Goal: Task Accomplishment & Management: Manage account settings

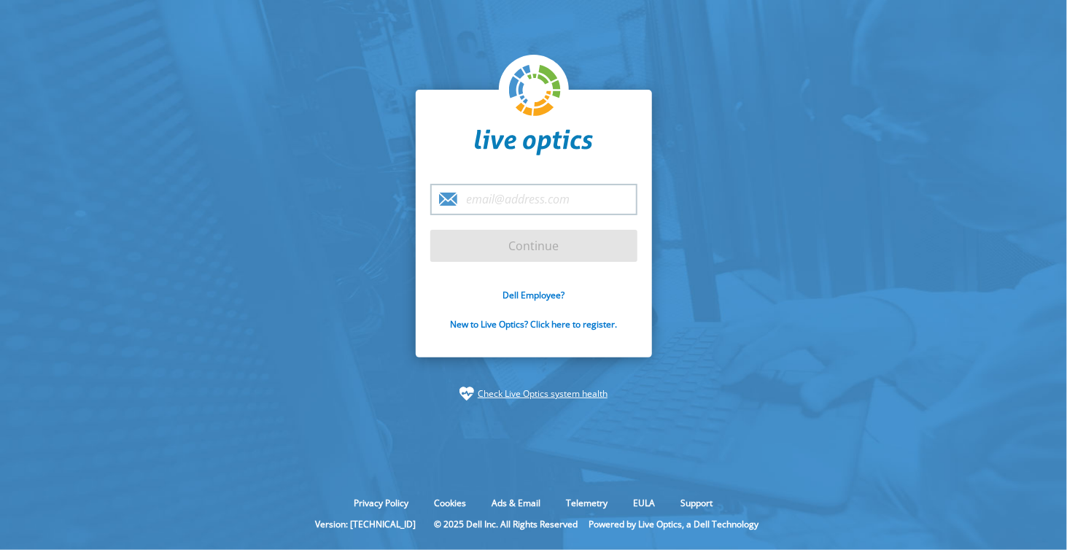
click at [498, 202] on input "email" at bounding box center [533, 199] width 207 height 31
type input "[EMAIL_ADDRESS][DOMAIN_NAME]"
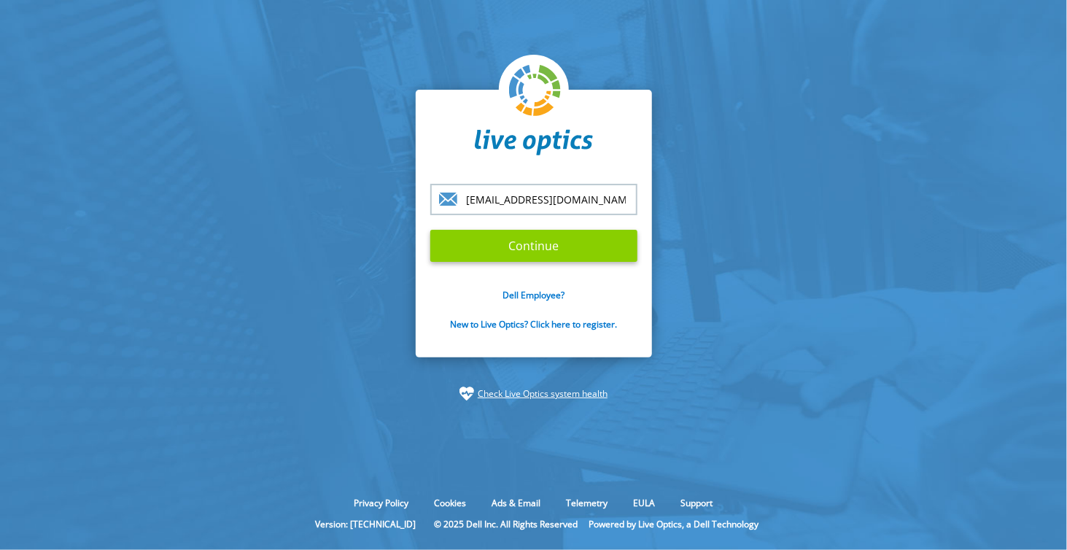
click at [568, 246] on input "Continue" at bounding box center [533, 246] width 207 height 32
click at [527, 244] on input "Continue" at bounding box center [533, 246] width 207 height 32
click at [552, 249] on input "Continue" at bounding box center [533, 246] width 207 height 32
click at [546, 244] on input "Continue" at bounding box center [533, 246] width 207 height 32
click at [543, 244] on input "Continue" at bounding box center [533, 246] width 207 height 32
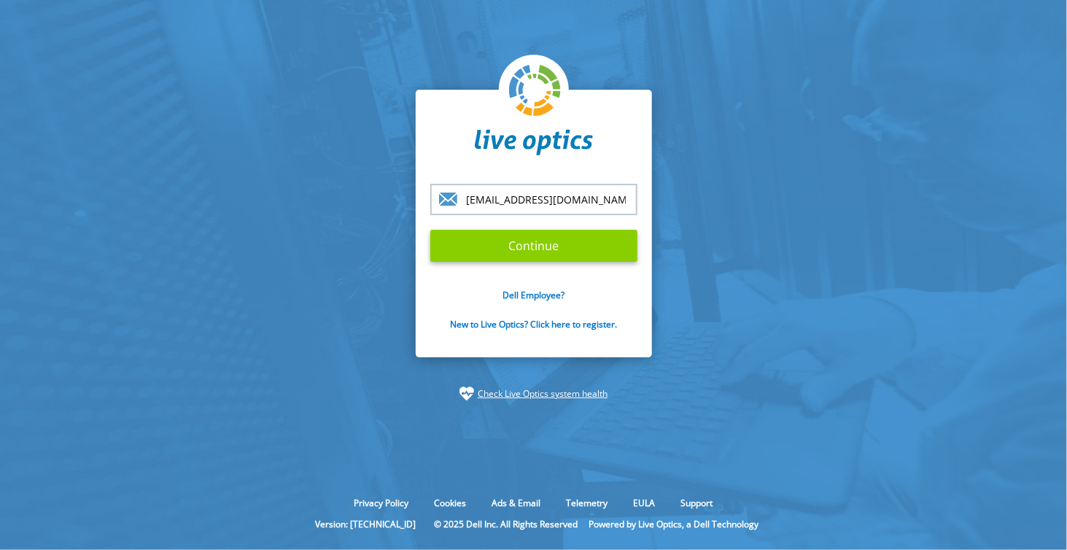
click at [543, 244] on input "Continue" at bounding box center [533, 246] width 207 height 32
click at [509, 245] on input "Continue" at bounding box center [533, 246] width 207 height 32
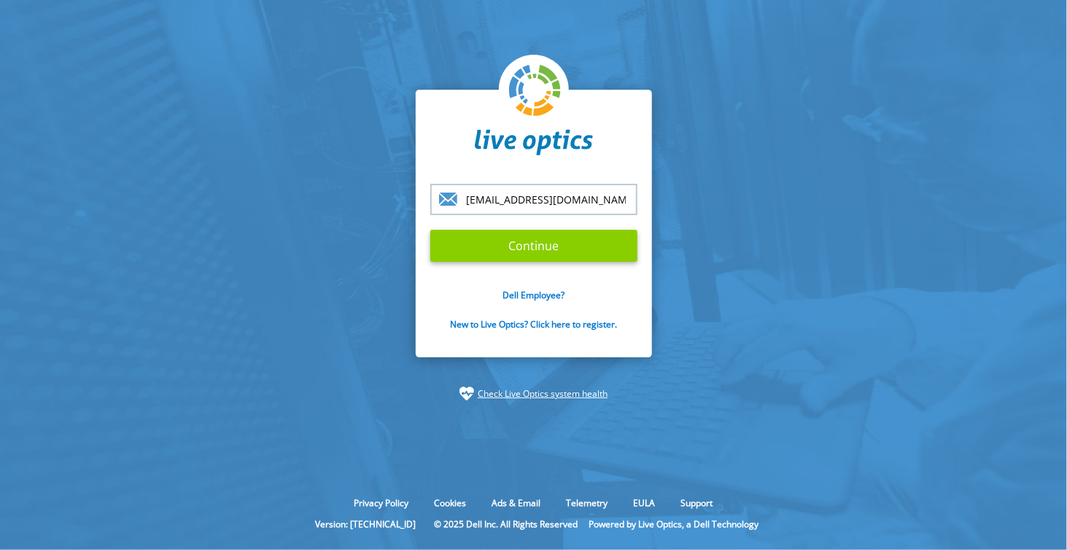
click at [511, 245] on input "Continue" at bounding box center [533, 246] width 207 height 32
click at [524, 244] on input "Continue" at bounding box center [533, 246] width 207 height 32
click at [517, 247] on input "Continue" at bounding box center [533, 246] width 207 height 32
click at [501, 248] on input "Continue" at bounding box center [533, 246] width 207 height 32
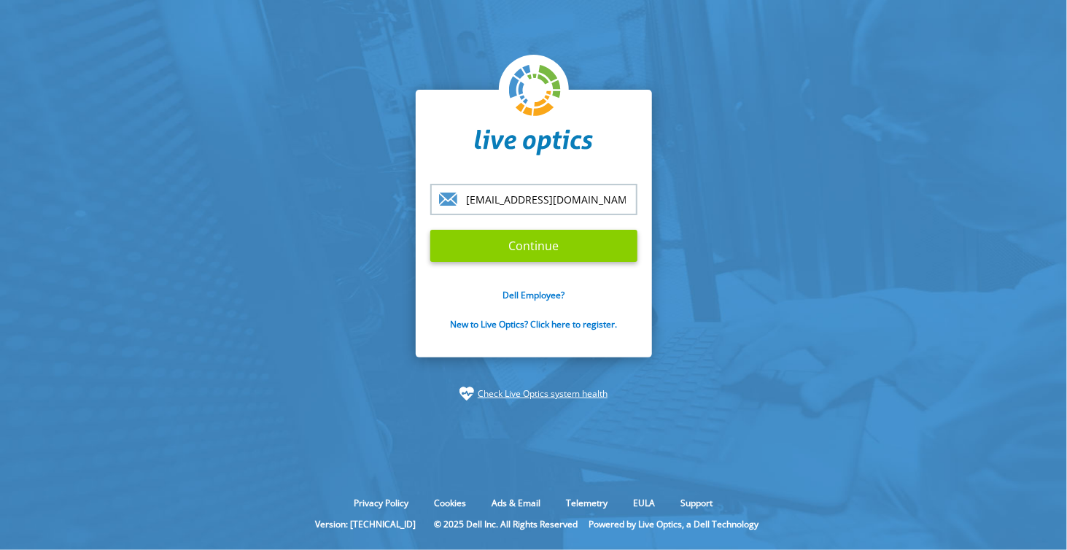
click at [524, 249] on input "Continue" at bounding box center [533, 246] width 207 height 32
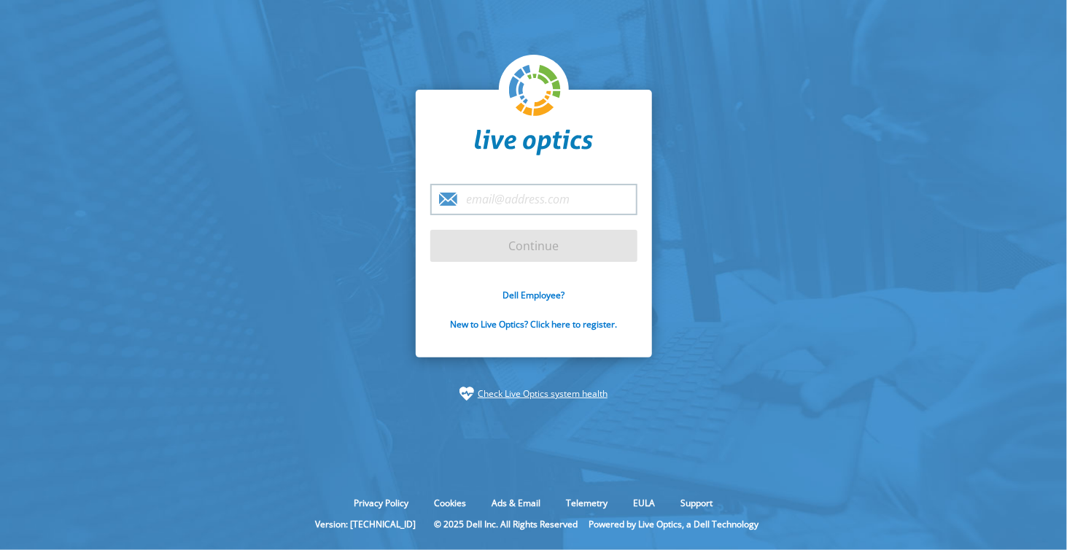
click at [497, 190] on input "email" at bounding box center [533, 199] width 207 height 31
type input "[EMAIL_ADDRESS][DOMAIN_NAME]"
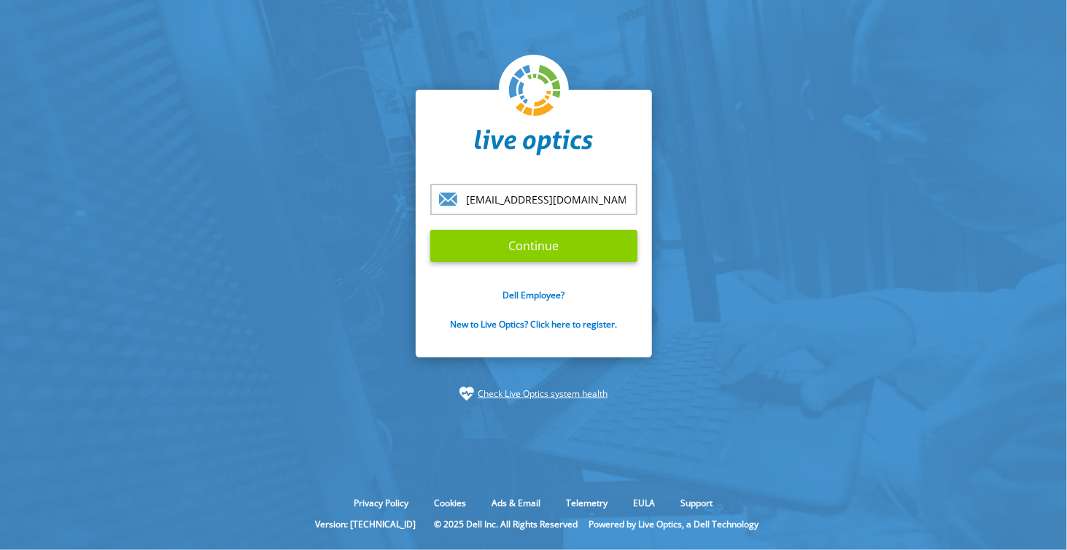
click at [525, 247] on input "Continue" at bounding box center [533, 246] width 207 height 32
click at [611, 259] on input "Continue" at bounding box center [533, 246] width 207 height 32
click at [616, 255] on input "Continue" at bounding box center [533, 246] width 207 height 32
click at [552, 243] on input "Continue" at bounding box center [533, 246] width 207 height 32
click at [549, 244] on input "Continue" at bounding box center [533, 246] width 207 height 32
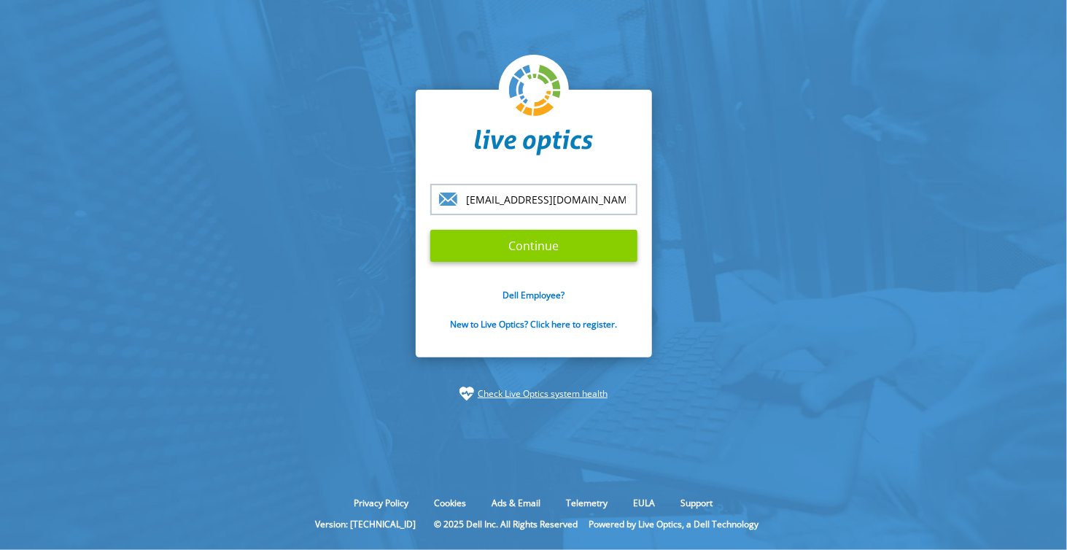
click at [549, 244] on input "Continue" at bounding box center [533, 246] width 207 height 32
click at [549, 242] on input "Continue" at bounding box center [533, 246] width 207 height 32
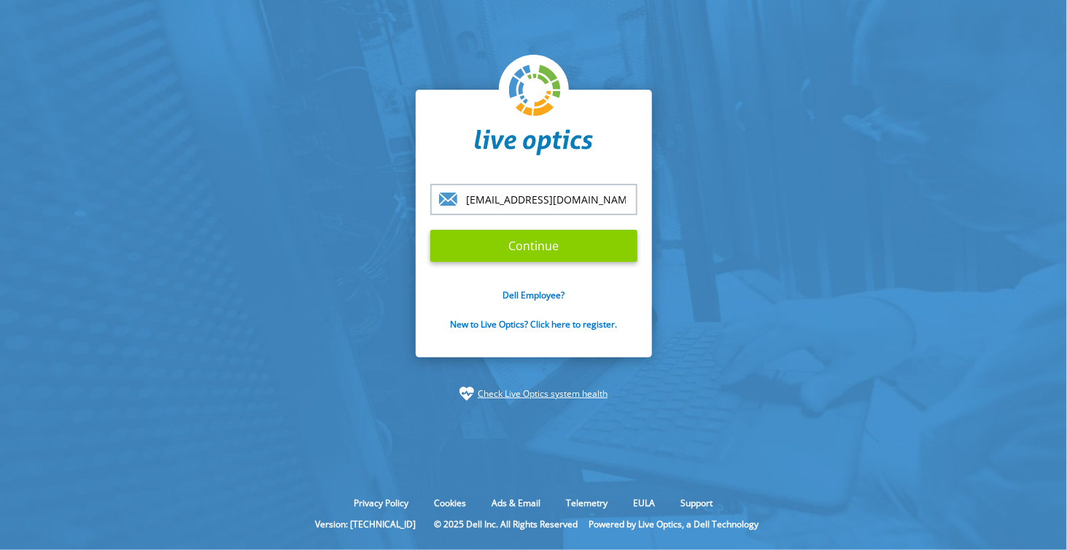
click at [552, 239] on input "Continue" at bounding box center [533, 246] width 207 height 32
click at [555, 239] on input "Continue" at bounding box center [533, 246] width 207 height 32
click at [555, 238] on input "Continue" at bounding box center [533, 246] width 207 height 32
click at [556, 237] on input "Continue" at bounding box center [533, 246] width 207 height 32
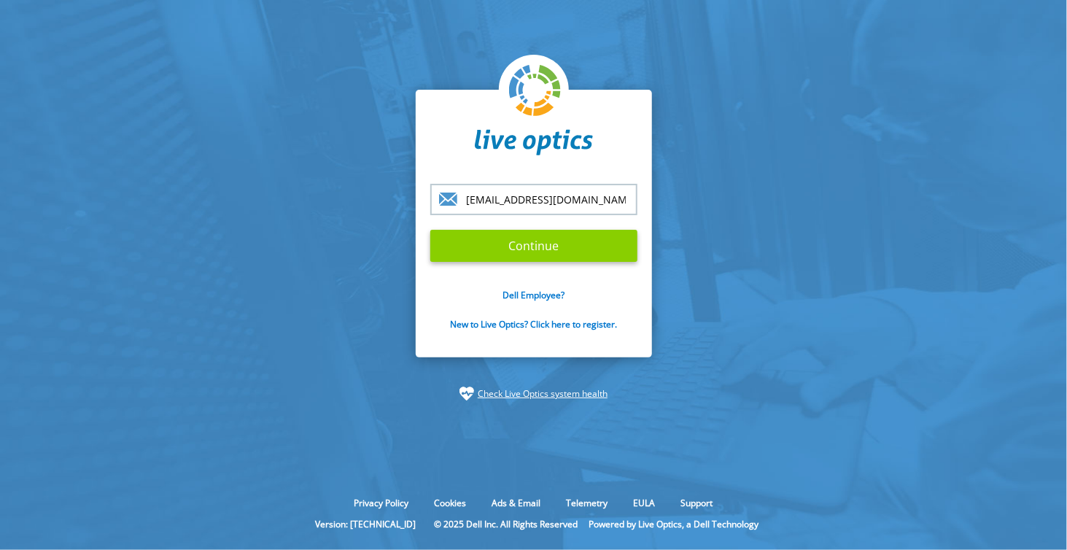
click at [556, 237] on input "Continue" at bounding box center [533, 246] width 207 height 32
click at [555, 237] on input "Continue" at bounding box center [533, 246] width 207 height 32
click at [546, 237] on input "Continue" at bounding box center [533, 246] width 207 height 32
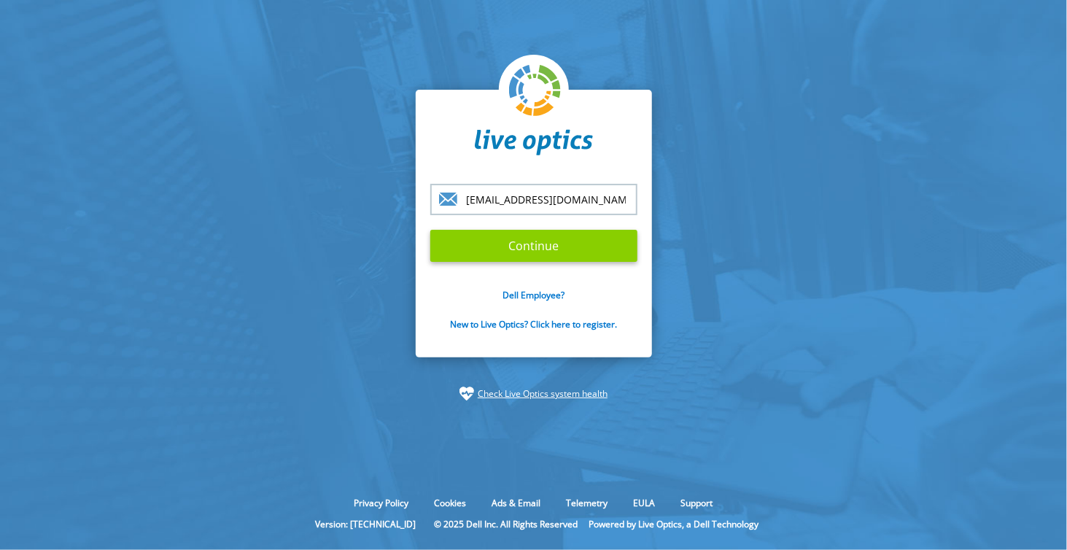
click at [538, 235] on input "Continue" at bounding box center [533, 246] width 207 height 32
click at [536, 233] on input "Continue" at bounding box center [533, 246] width 207 height 32
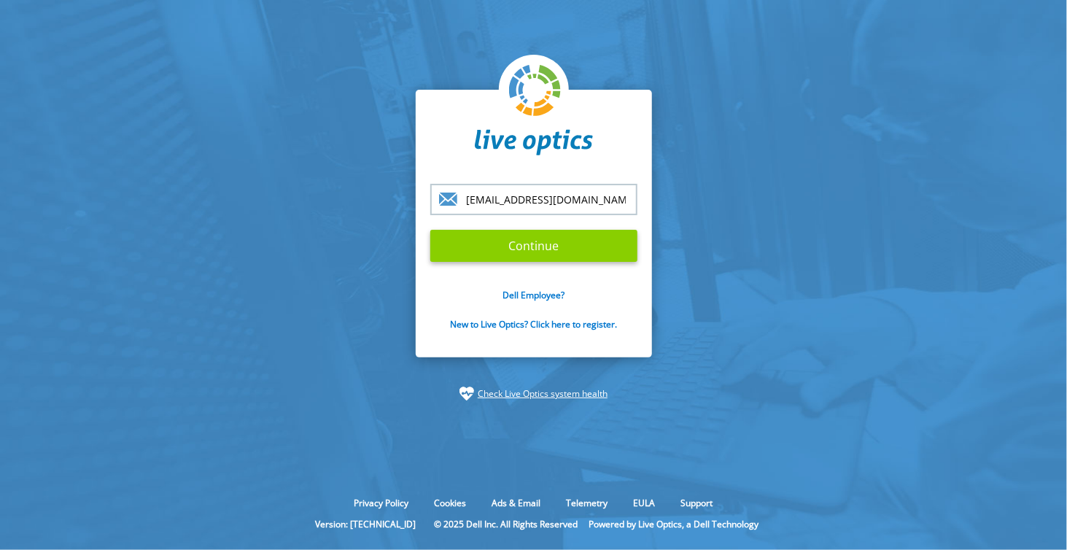
click at [530, 240] on input "Continue" at bounding box center [533, 246] width 207 height 32
click at [533, 239] on input "Continue" at bounding box center [533, 246] width 207 height 32
click at [535, 239] on input "Continue" at bounding box center [533, 246] width 207 height 32
click at [522, 248] on input "Continue" at bounding box center [533, 246] width 207 height 32
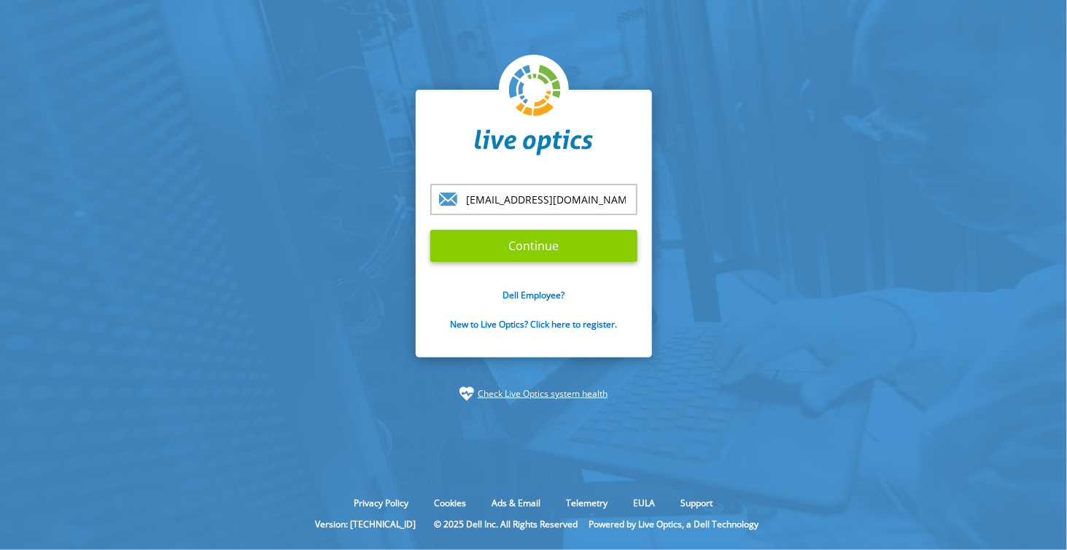
click at [522, 248] on input "Continue" at bounding box center [533, 246] width 207 height 32
click at [525, 245] on input "Continue" at bounding box center [533, 246] width 207 height 32
click at [526, 244] on input "Continue" at bounding box center [533, 246] width 207 height 32
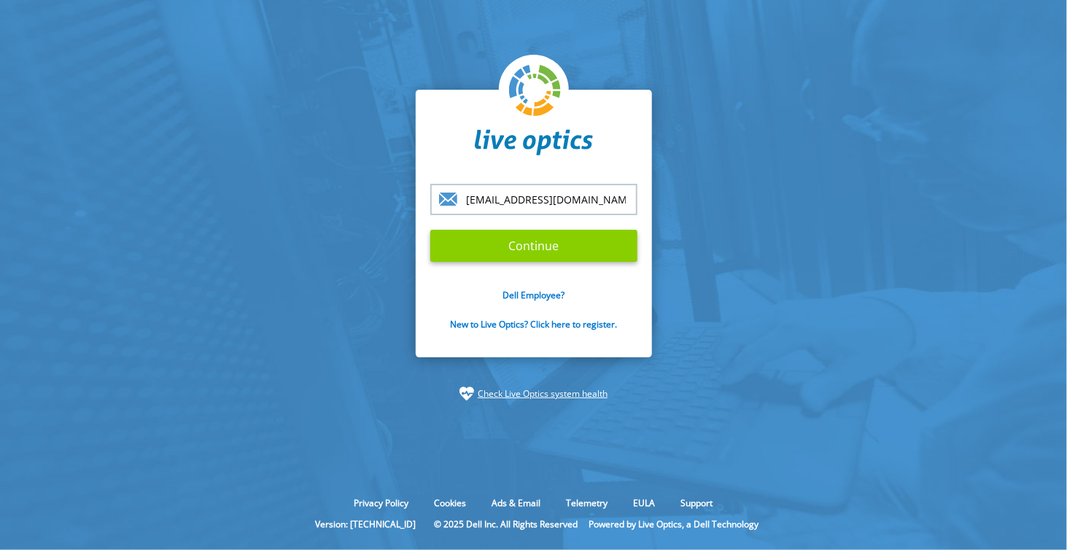
click at [526, 244] on input "Continue" at bounding box center [533, 246] width 207 height 32
click at [587, 251] on input "Continue" at bounding box center [533, 246] width 207 height 32
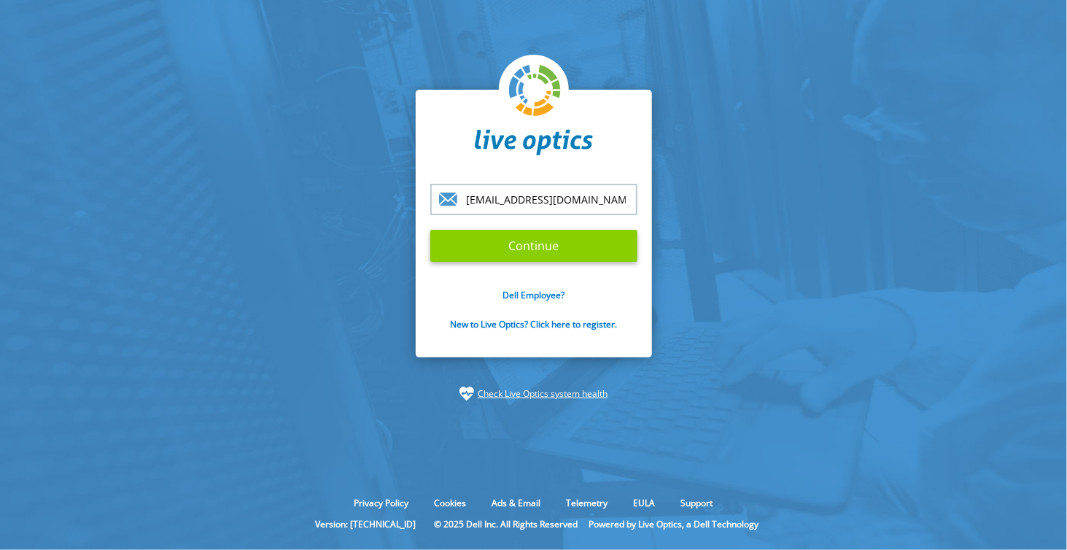
click at [587, 251] on input "Continue" at bounding box center [533, 246] width 207 height 32
click at [564, 249] on input "Continue" at bounding box center [533, 246] width 207 height 32
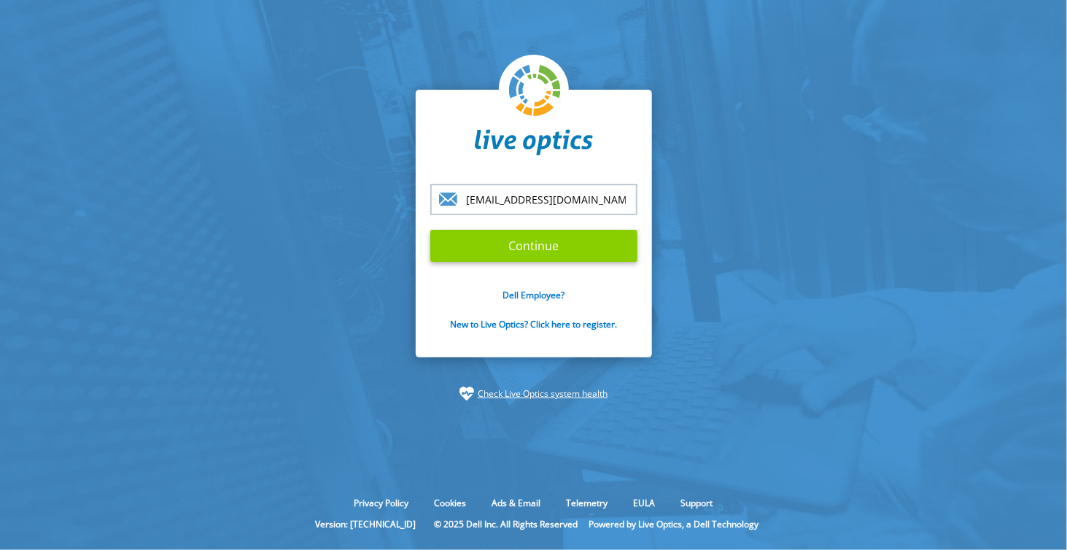
click at [564, 249] on input "Continue" at bounding box center [533, 246] width 207 height 32
click at [541, 250] on input "Continue" at bounding box center [533, 246] width 207 height 32
click at [522, 247] on input "Continue" at bounding box center [533, 246] width 207 height 32
click at [506, 244] on input "Continue" at bounding box center [533, 246] width 207 height 32
click at [520, 247] on input "Continue" at bounding box center [533, 246] width 207 height 32
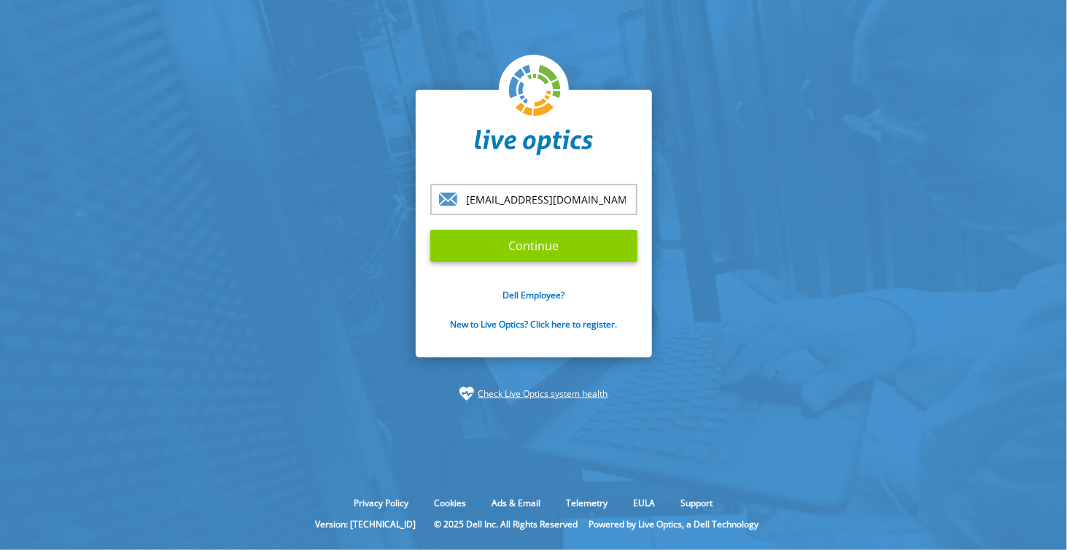
click at [522, 247] on input "Continue" at bounding box center [533, 246] width 207 height 32
